Goal: Find specific page/section: Find specific page/section

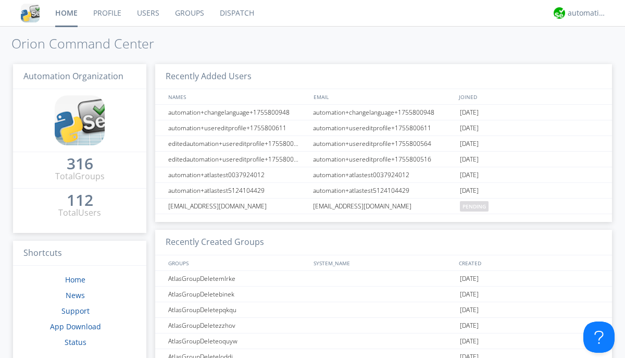
click at [188, 13] on link "Groups" at bounding box center [189, 13] width 45 height 26
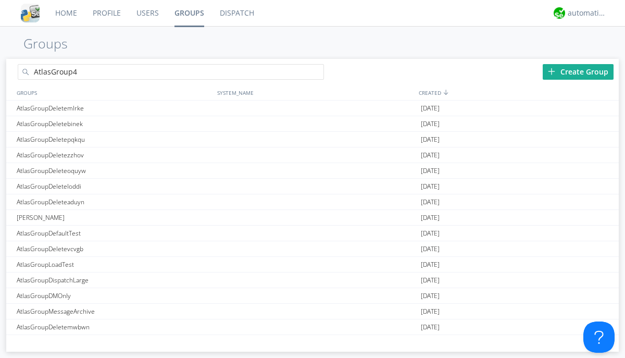
type input "AtlasGroup4"
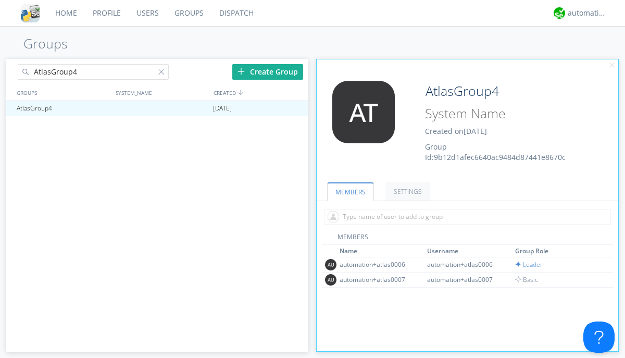
click at [406, 191] on link "SETTINGS" at bounding box center [407, 191] width 45 height 18
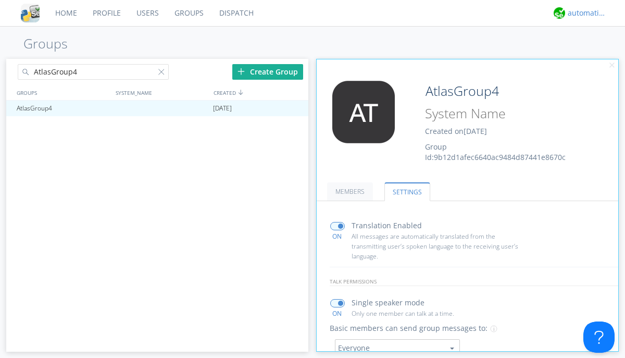
click at [584, 13] on div "automation+atlas" at bounding box center [587, 13] width 39 height 10
